Goal: Information Seeking & Learning: Learn about a topic

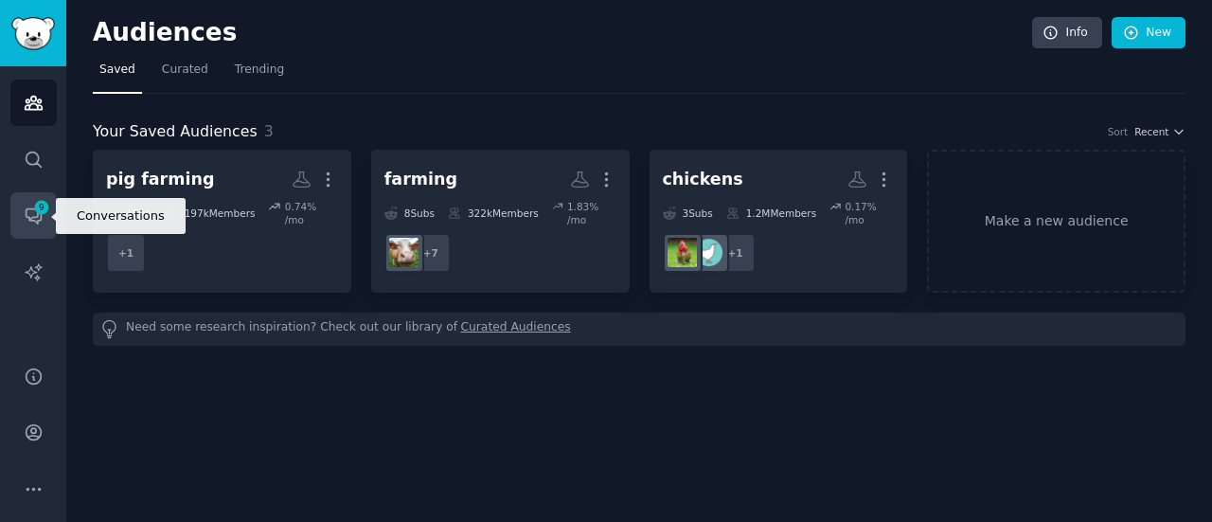
click at [51, 209] on link "Conversations 9" at bounding box center [33, 215] width 46 height 46
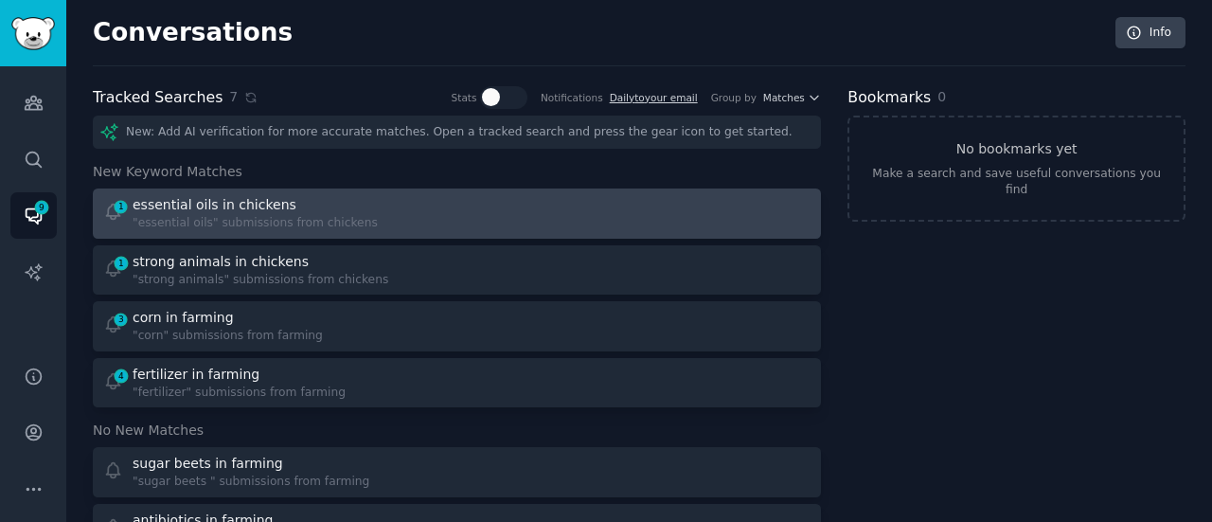
click at [293, 223] on div ""essential oils" submissions from chickens" at bounding box center [255, 223] width 245 height 17
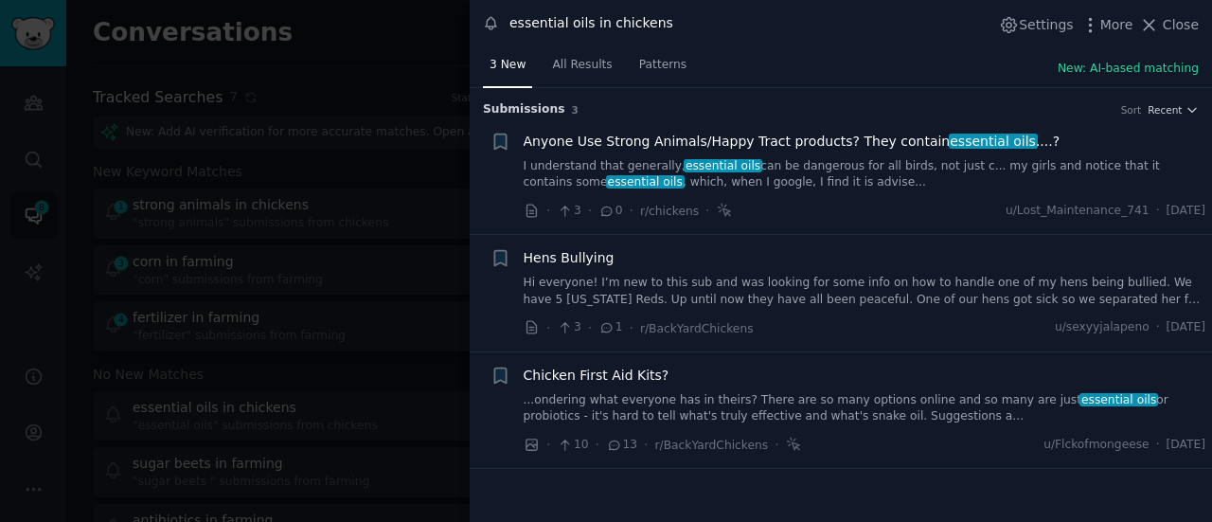
click at [710, 302] on link "Hi everyone! I’m new to this sub and was looking for some info on how to handle…" at bounding box center [865, 291] width 683 height 33
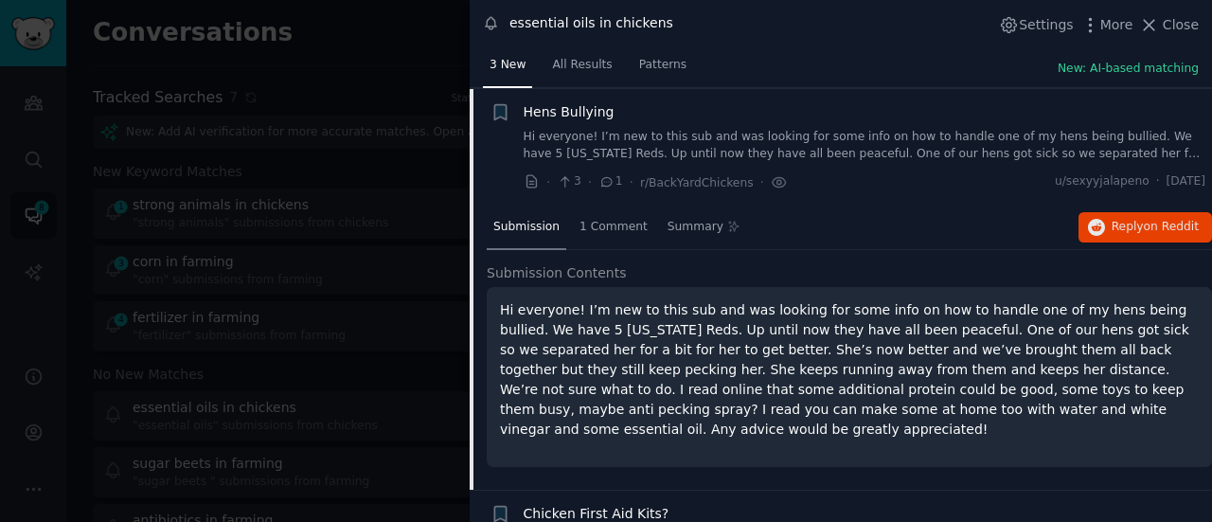
scroll to position [146, 0]
click at [605, 226] on span "1 Comment" at bounding box center [613, 227] width 68 height 17
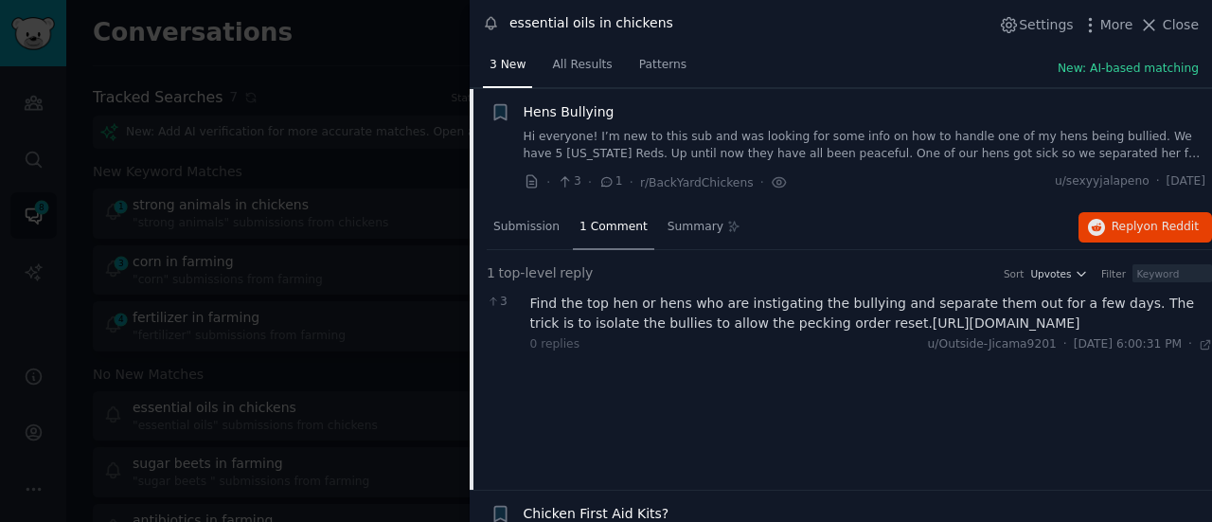
click at [403, 283] on div at bounding box center [606, 261] width 1212 height 522
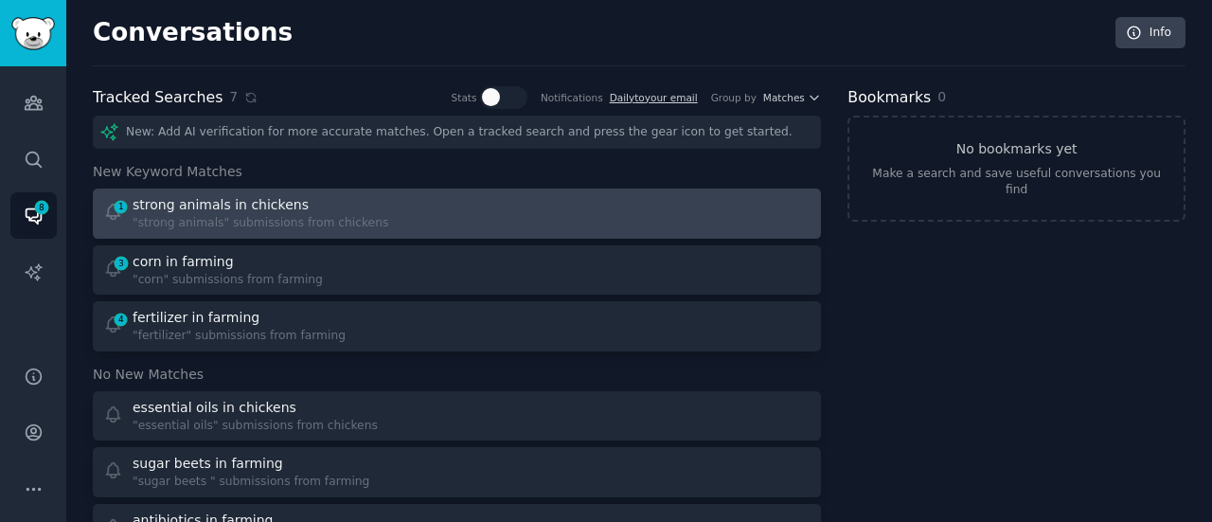
click at [303, 218] on div ""strong animals" submissions from chickens" at bounding box center [261, 223] width 256 height 17
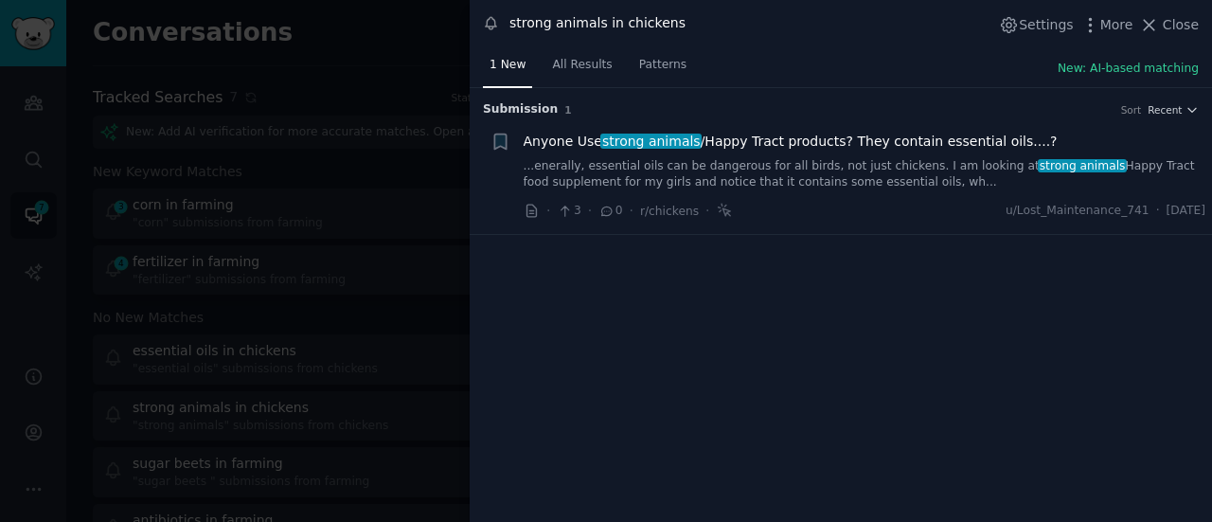
click at [303, 218] on div at bounding box center [606, 261] width 1212 height 522
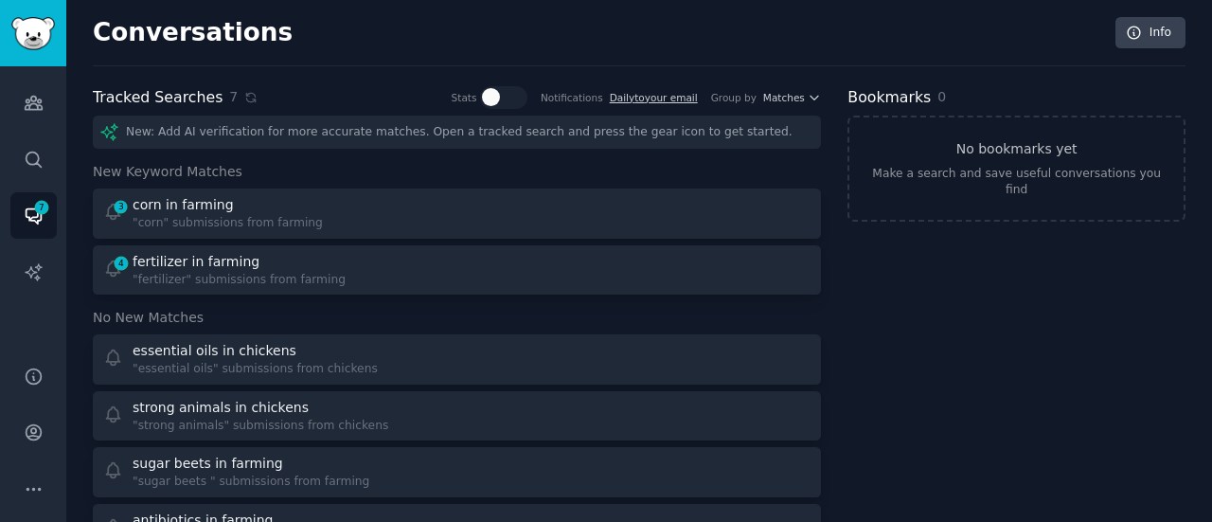
click at [303, 218] on div "3 corn in farming "corn" submissions from farming" at bounding box center [273, 213] width 341 height 37
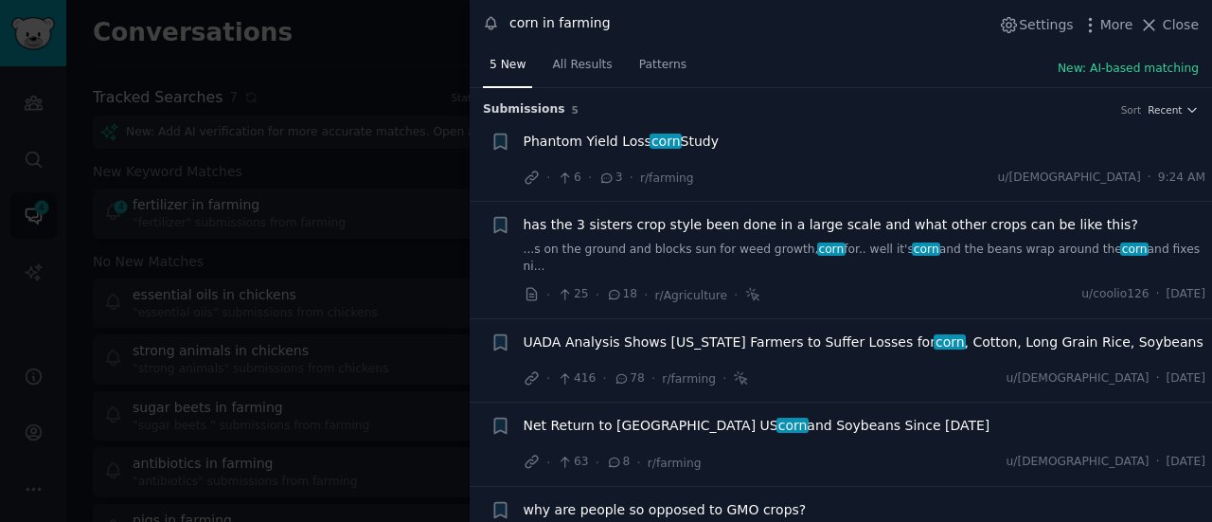
scroll to position [62, 0]
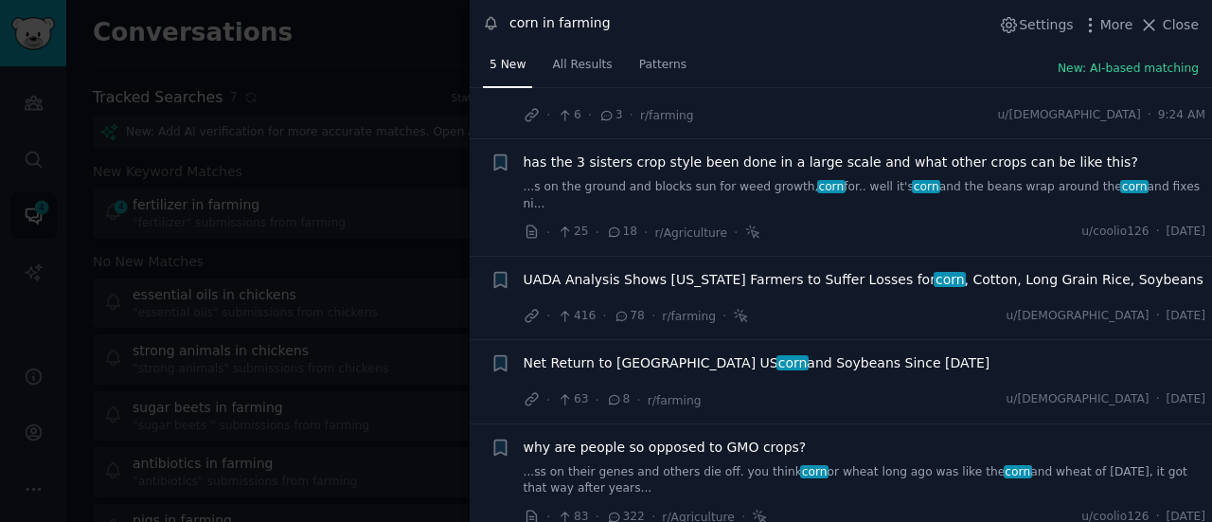
click at [400, 271] on div at bounding box center [606, 261] width 1212 height 522
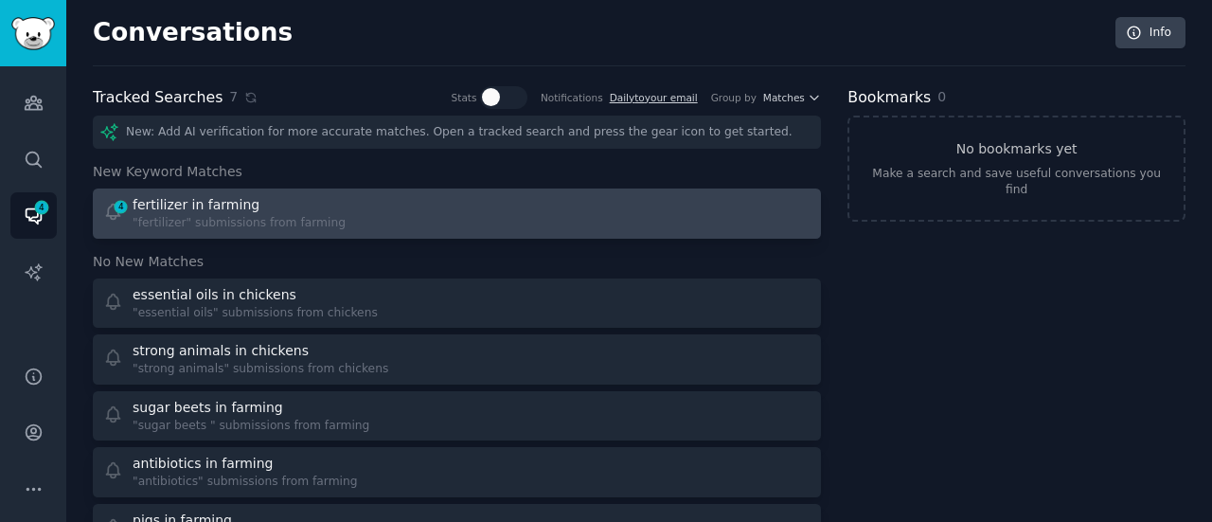
click at [222, 204] on div "fertilizer in farming" at bounding box center [196, 205] width 127 height 20
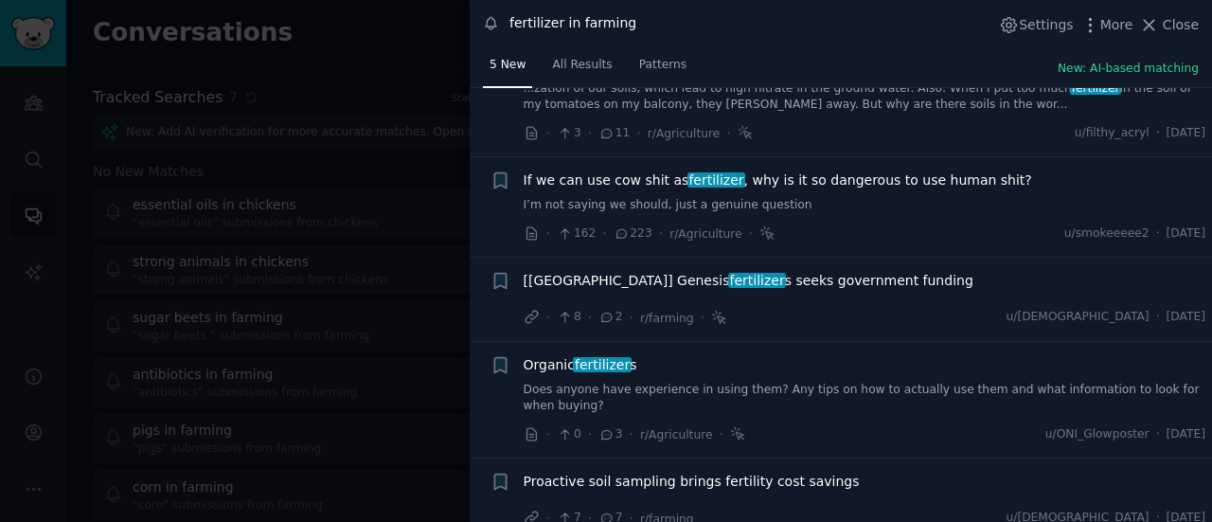
scroll to position [98, 0]
click at [797, 474] on div "Proactive soil sampling brings fertility cost savings" at bounding box center [865, 484] width 683 height 27
click at [795, 471] on span "Proactive soil sampling brings fertility cost savings" at bounding box center [692, 481] width 336 height 20
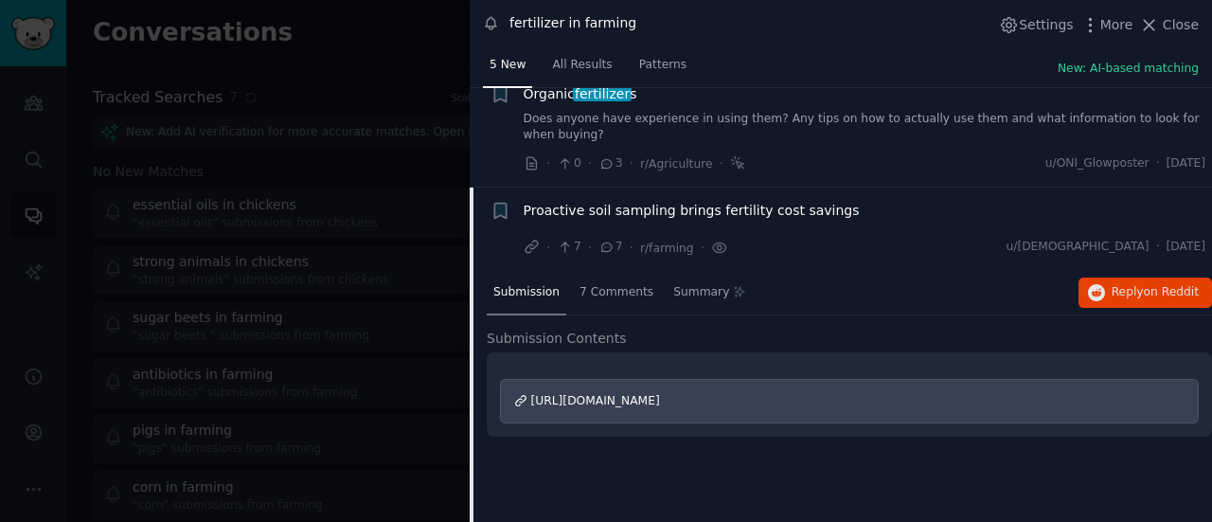
scroll to position [382, 0]
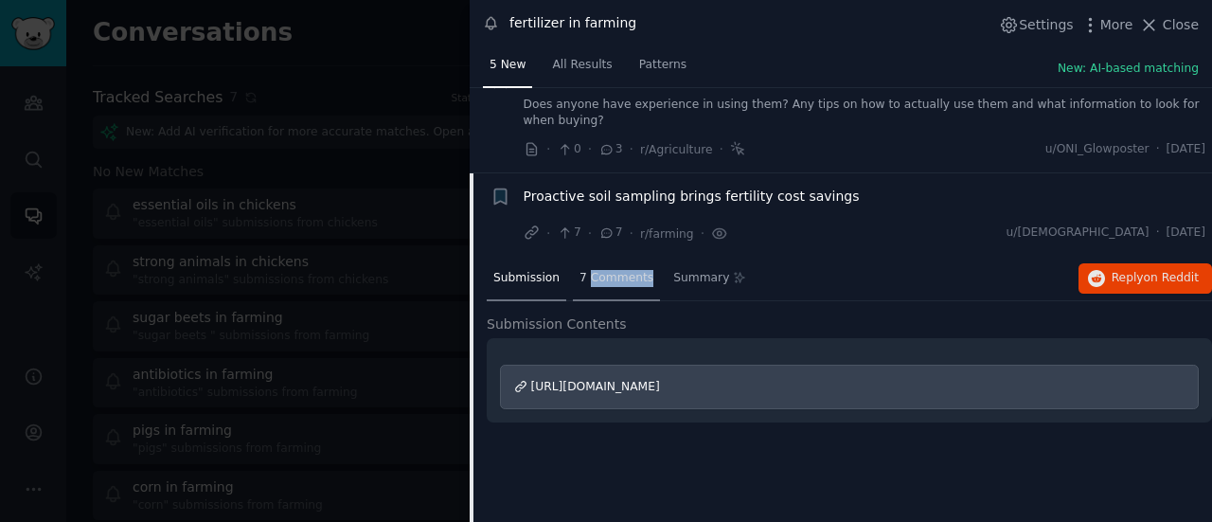
click at [605, 270] on span "7 Comments" at bounding box center [616, 278] width 74 height 17
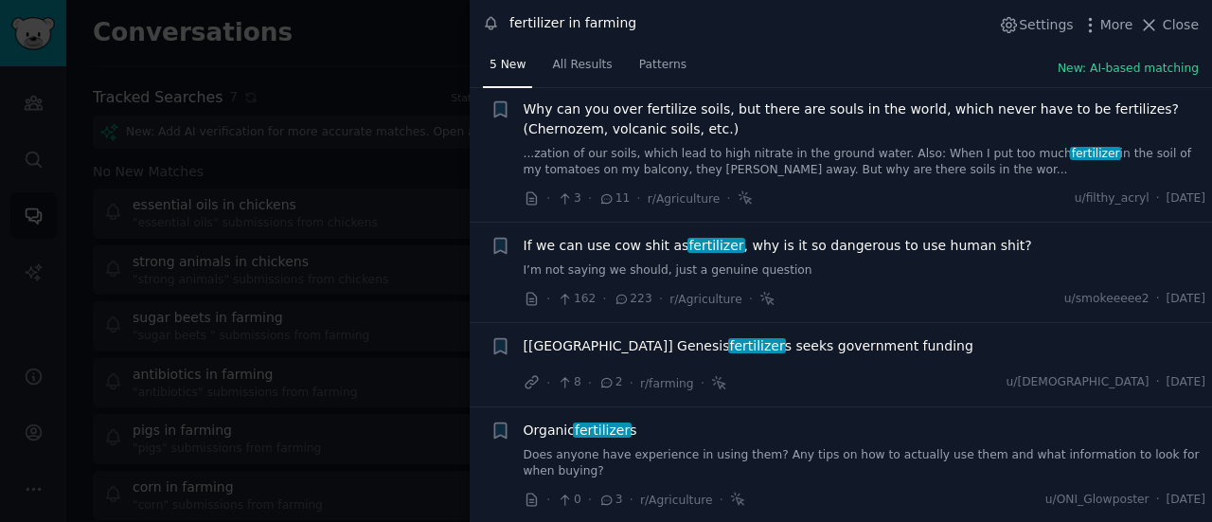
scroll to position [0, 0]
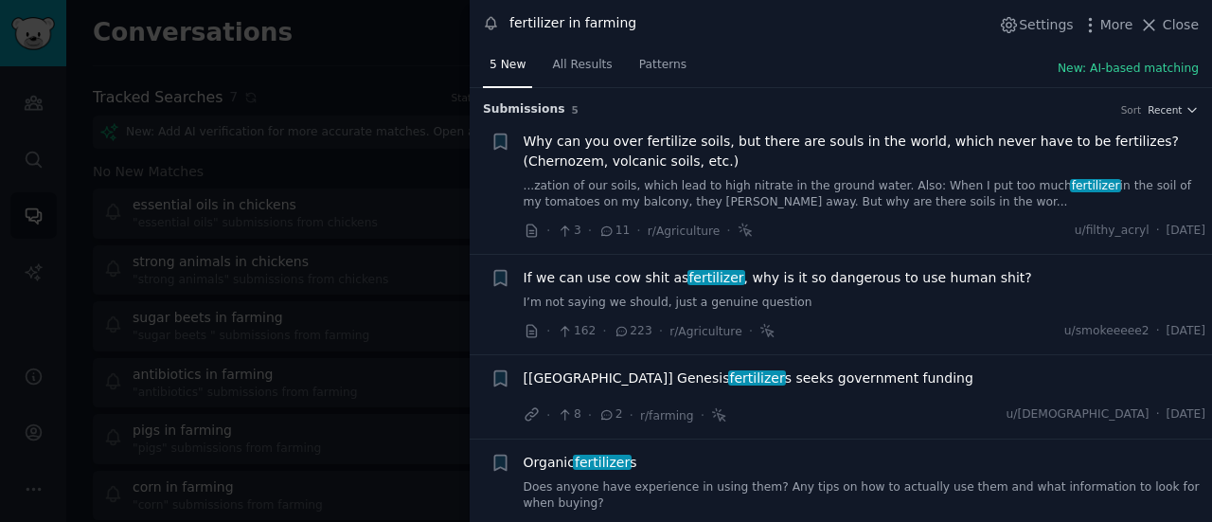
click at [476, 237] on li "+ Why can you over fertilize soils, but there are souls in the world, which nev…" at bounding box center [841, 186] width 742 height 136
click at [391, 240] on div at bounding box center [606, 261] width 1212 height 522
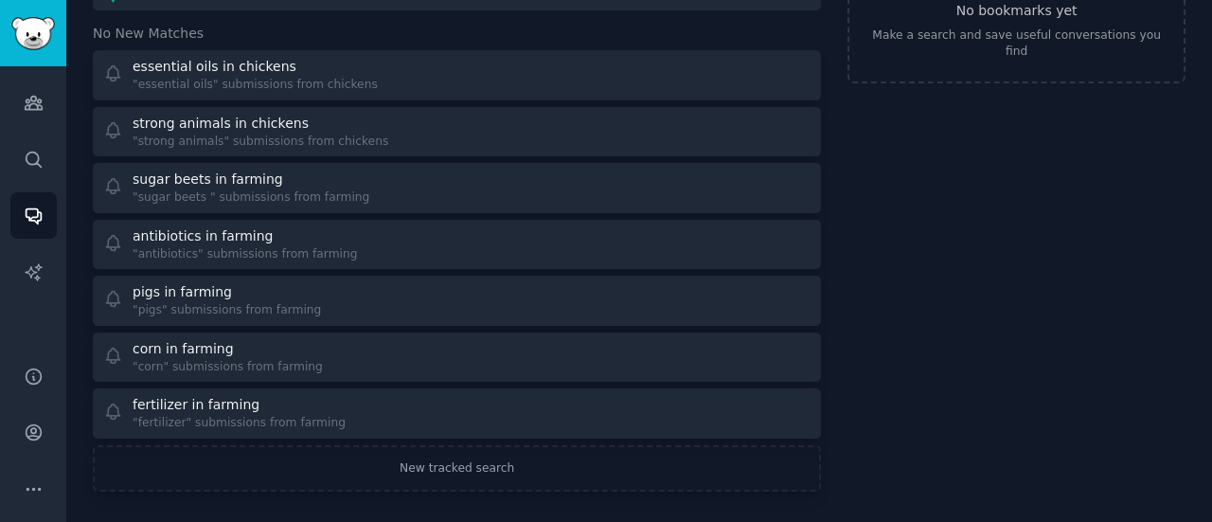
scroll to position [146, 0]
